Goal: Task Accomplishment & Management: Complete application form

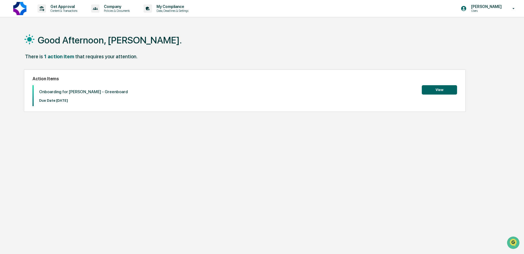
click at [447, 91] on button "View" at bounding box center [438, 89] width 35 height 9
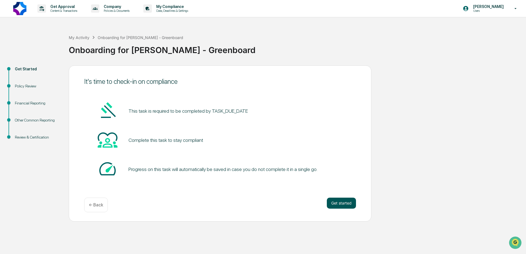
click at [344, 202] on button "Get started" at bounding box center [341, 203] width 29 height 11
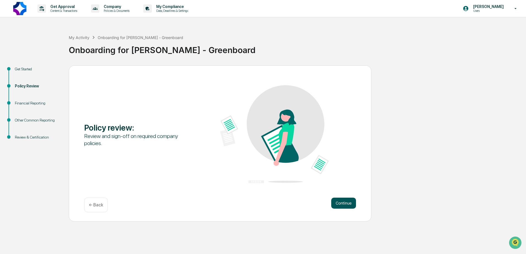
click at [345, 203] on button "Continue" at bounding box center [343, 203] width 25 height 11
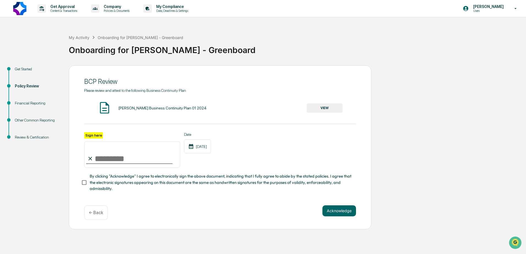
click at [94, 136] on label "Sign here" at bounding box center [93, 135] width 19 height 6
click at [94, 142] on input "Sign here" at bounding box center [132, 155] width 96 height 26
type input "**********"
click at [327, 108] on button "VIEW" at bounding box center [325, 108] width 36 height 9
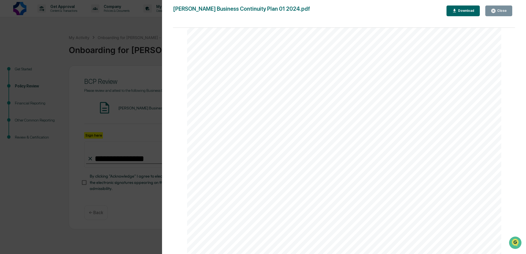
scroll to position [2318, 0]
click at [503, 12] on div "Close" at bounding box center [501, 11] width 11 height 4
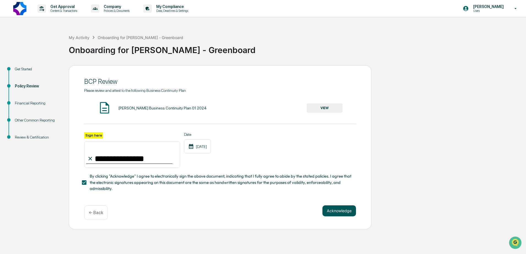
click at [349, 214] on button "Acknowledge" at bounding box center [340, 211] width 34 height 11
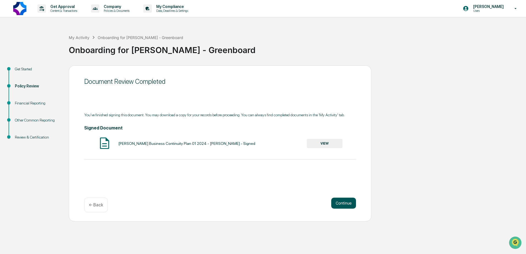
click at [346, 206] on button "Continue" at bounding box center [343, 203] width 25 height 11
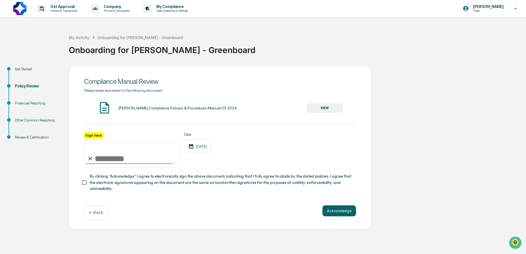
click at [326, 108] on button "VIEW" at bounding box center [325, 108] width 36 height 9
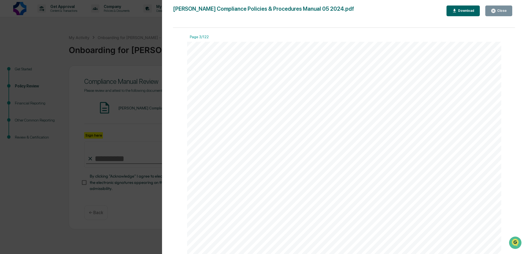
scroll to position [853, 0]
click at [177, 102] on div "Page 1/122 1 | P a g e [PERSON_NAME] Advisers, LLC Compliance Policies & Proced…" at bounding box center [344, 144] width 342 height 232
click at [503, 7] on button "Close" at bounding box center [499, 11] width 27 height 11
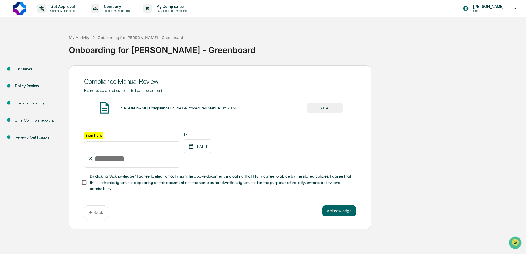
click at [126, 161] on input "Sign here" at bounding box center [132, 155] width 96 height 26
type input "**********"
click at [349, 214] on button "Acknowledge" at bounding box center [340, 211] width 34 height 11
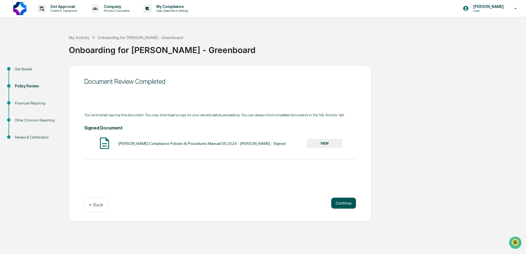
click at [350, 203] on button "Continue" at bounding box center [343, 203] width 25 height 11
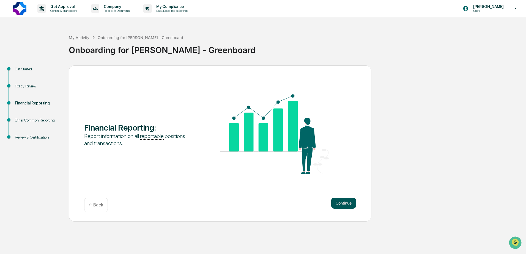
click at [349, 203] on button "Continue" at bounding box center [343, 203] width 25 height 11
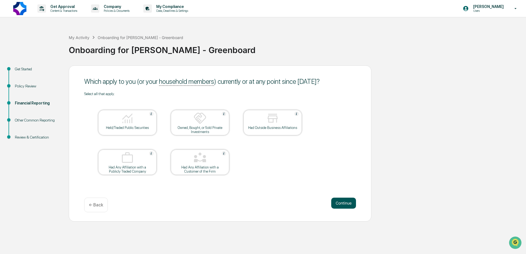
click at [346, 207] on button "Continue" at bounding box center [343, 203] width 25 height 11
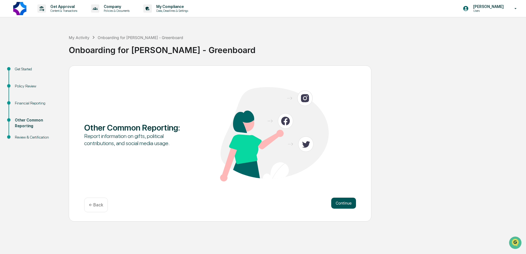
click at [344, 207] on button "Continue" at bounding box center [343, 203] width 25 height 11
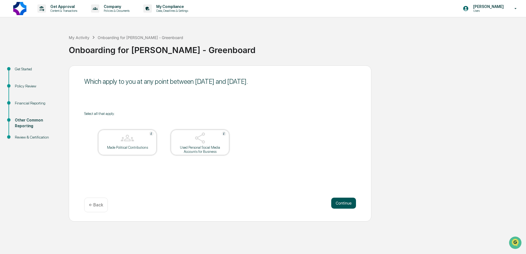
click at [344, 207] on button "Continue" at bounding box center [343, 203] width 25 height 11
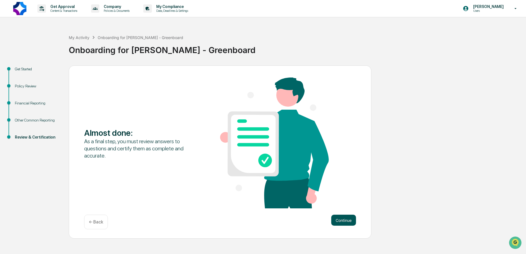
click at [346, 221] on button "Continue" at bounding box center [343, 220] width 25 height 11
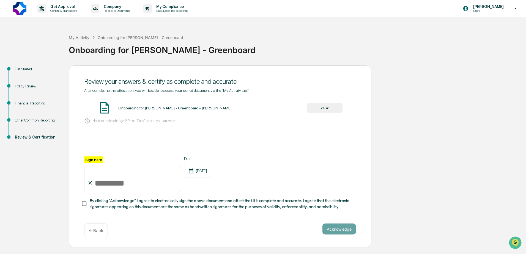
click at [324, 109] on button "VIEW" at bounding box center [325, 108] width 36 height 9
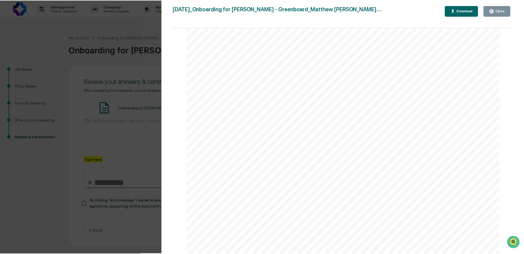
scroll to position [1157, 0]
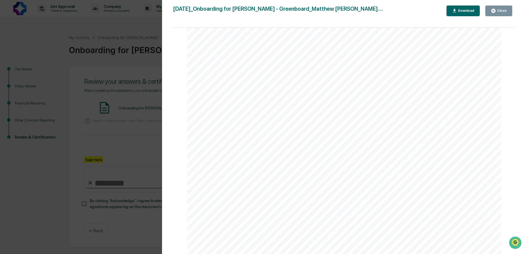
drag, startPoint x: 505, startPoint y: 12, endPoint x: 472, endPoint y: 17, distance: 33.7
click at [505, 12] on div "Close" at bounding box center [501, 11] width 11 height 4
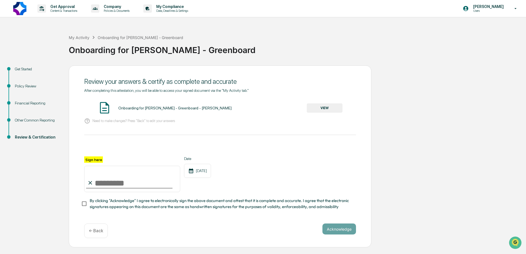
click at [115, 186] on input "Sign here" at bounding box center [132, 179] width 96 height 26
type input "**********"
click at [343, 232] on button "Acknowledge" at bounding box center [340, 229] width 34 height 11
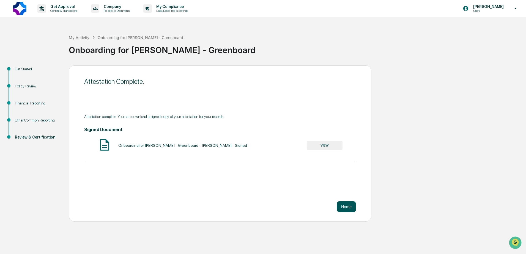
click at [346, 210] on button "Home" at bounding box center [346, 207] width 19 height 11
